Goal: Task Accomplishment & Management: Manage account settings

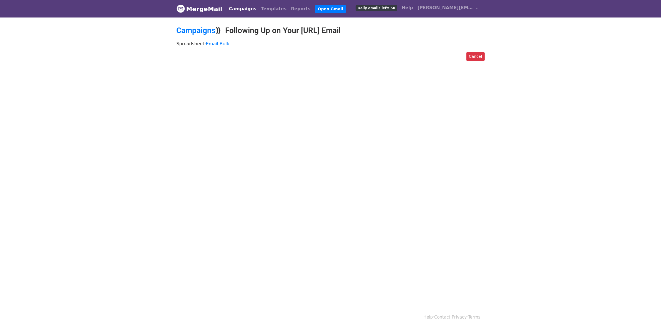
scroll to position [1, 0]
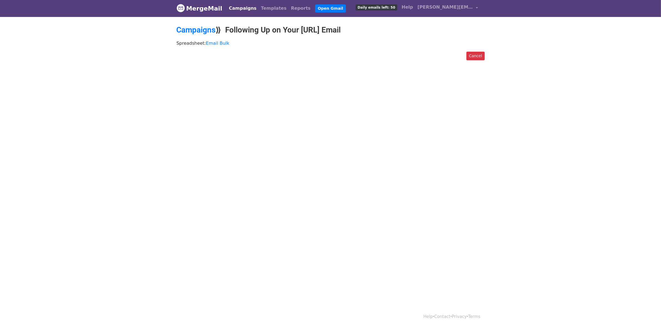
click at [230, 13] on link "Campaigns" at bounding box center [243, 8] width 32 height 11
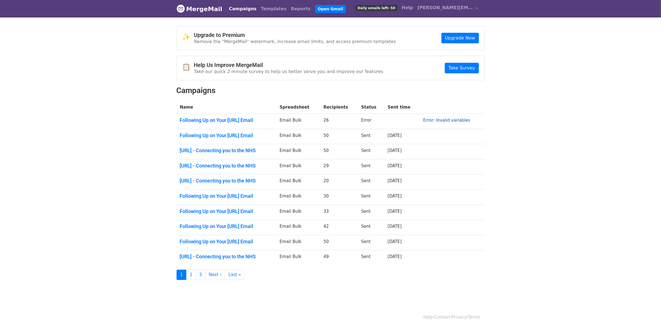
click at [456, 122] on link "Error: Invalid variables" at bounding box center [446, 120] width 47 height 5
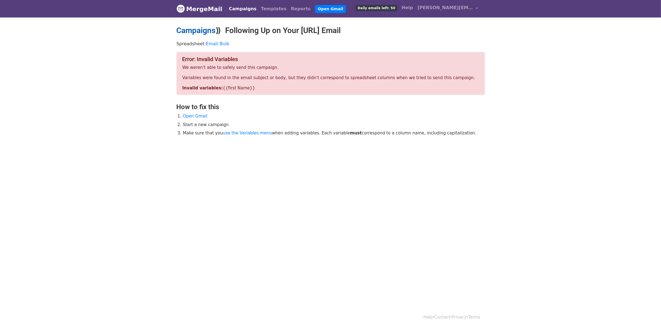
click at [186, 27] on link "Campaigns" at bounding box center [196, 30] width 39 height 9
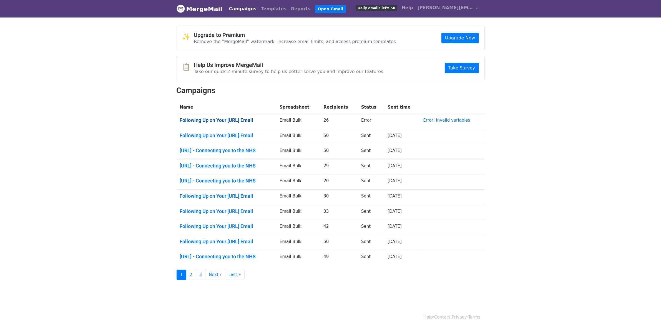
click at [246, 117] on link "Following Up on Your Flexzo.Ai Email" at bounding box center [226, 120] width 93 height 6
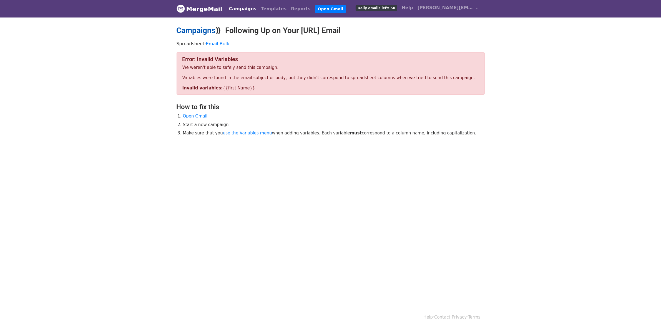
click at [207, 27] on link "Campaigns" at bounding box center [196, 30] width 39 height 9
